Goal: Transaction & Acquisition: Obtain resource

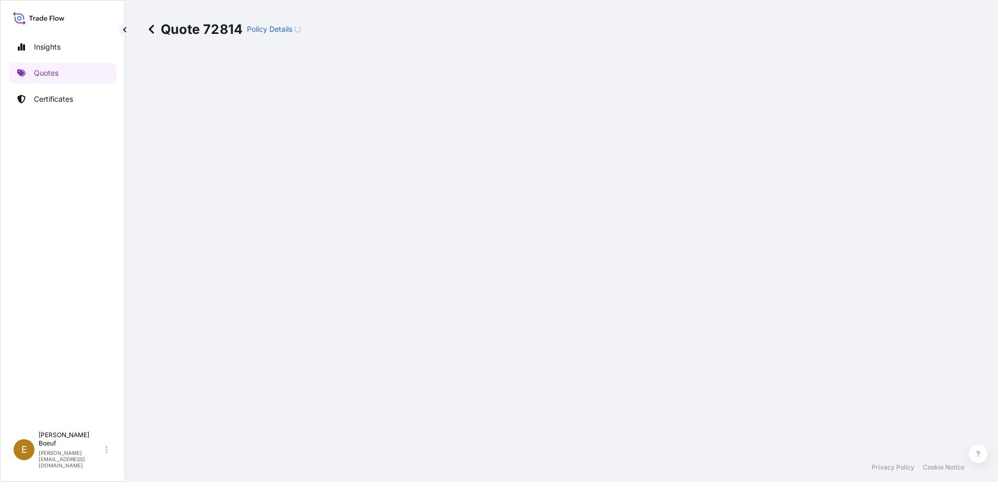
select select "Sea"
select select "Road / [GEOGRAPHIC_DATA]"
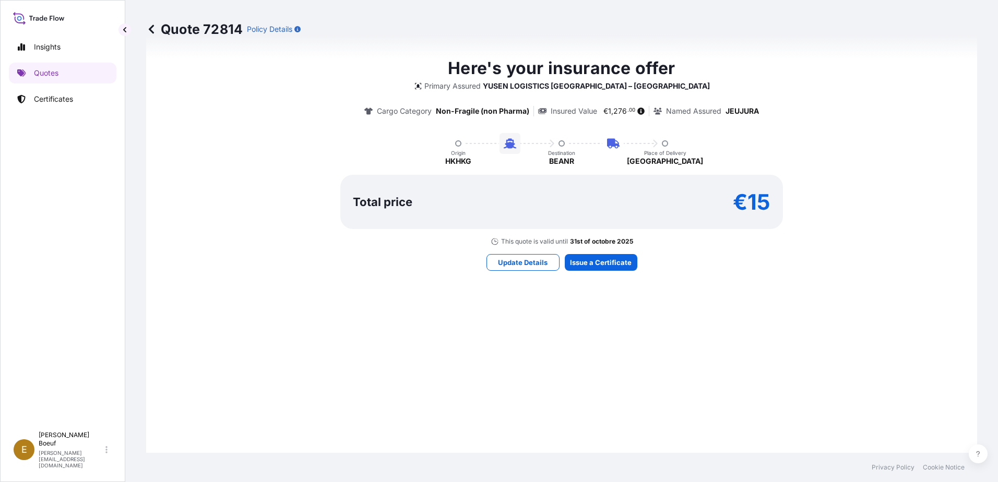
scroll to position [636, 0]
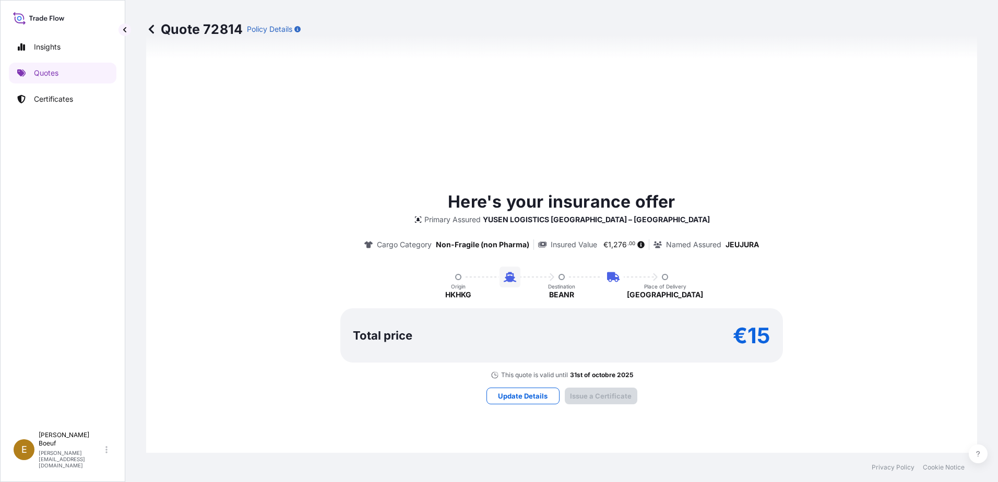
type input "[DATE]"
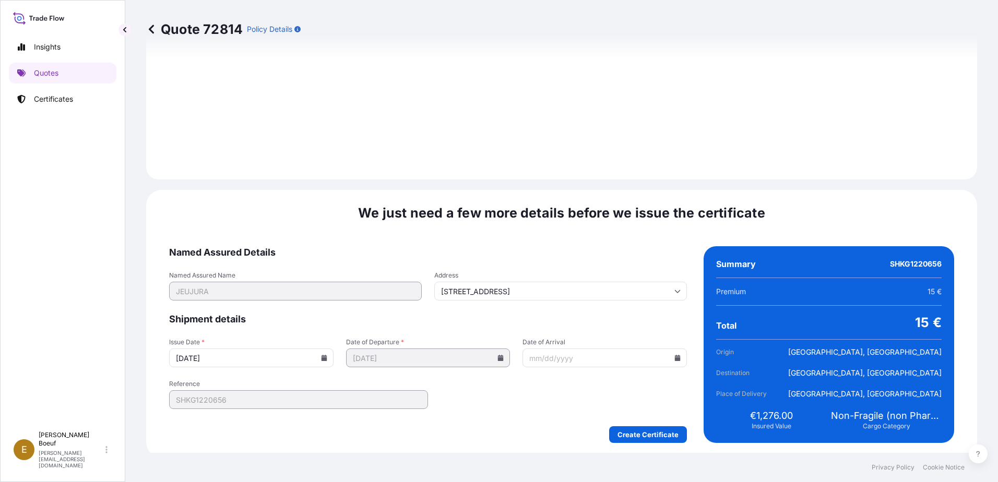
scroll to position [1220, 0]
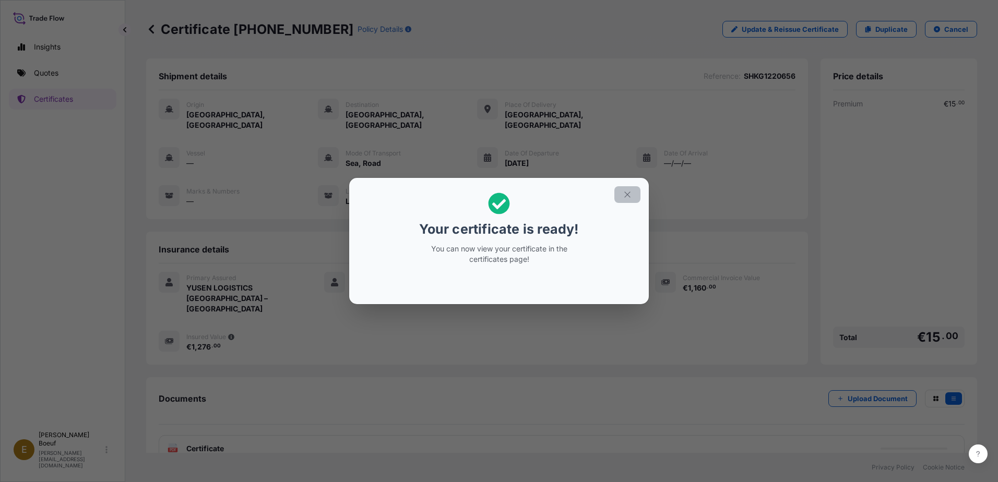
click at [633, 196] on button "button" at bounding box center [627, 194] width 26 height 17
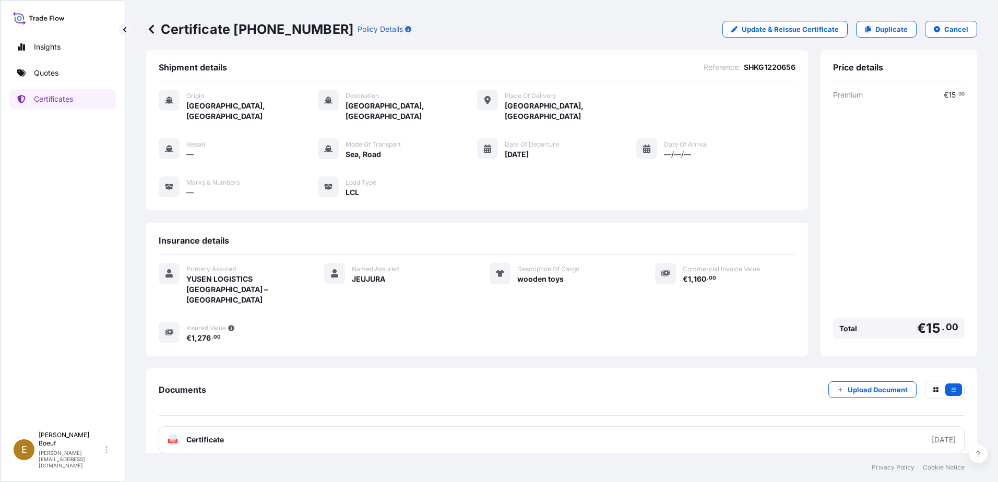
scroll to position [11, 0]
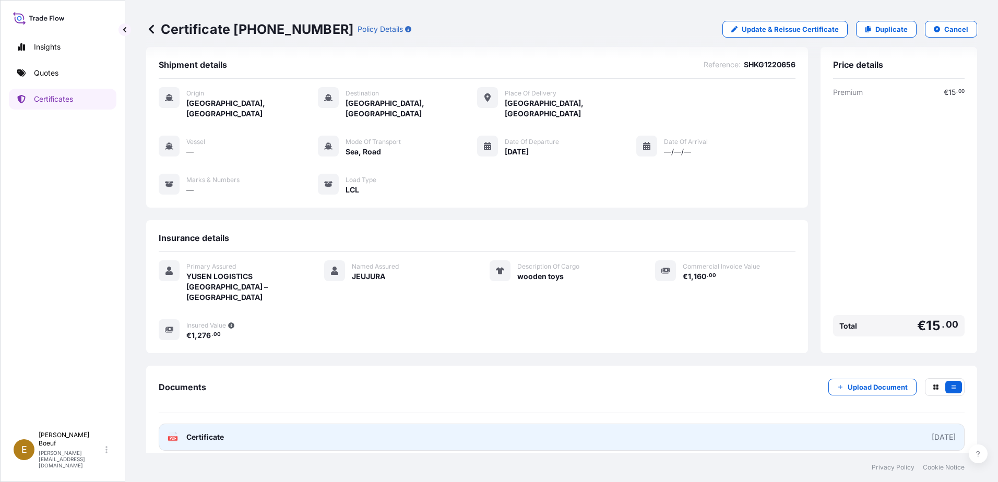
click at [774, 424] on link "PDF Certificate [DATE]" at bounding box center [562, 437] width 806 height 27
